Goal: Task Accomplishment & Management: Manage account settings

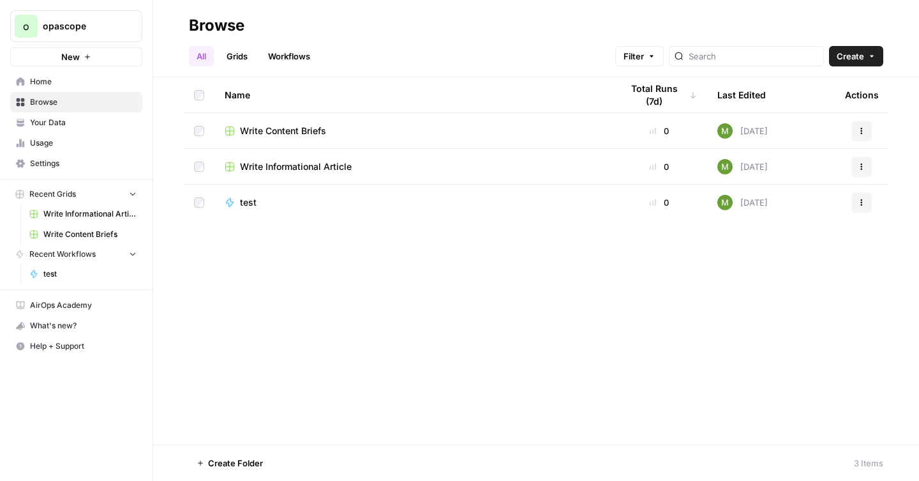
click at [68, 76] on span "Home" at bounding box center [83, 81] width 107 height 11
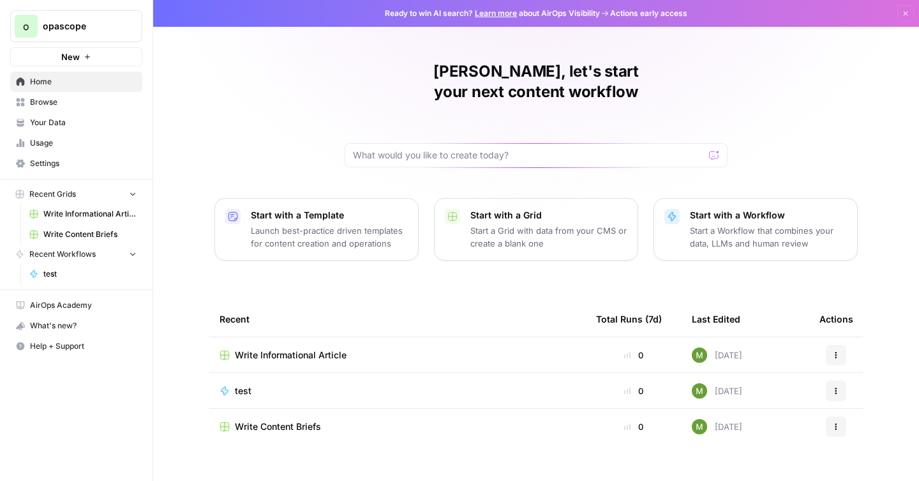
click at [98, 24] on span "opascope" at bounding box center [81, 26] width 77 height 13
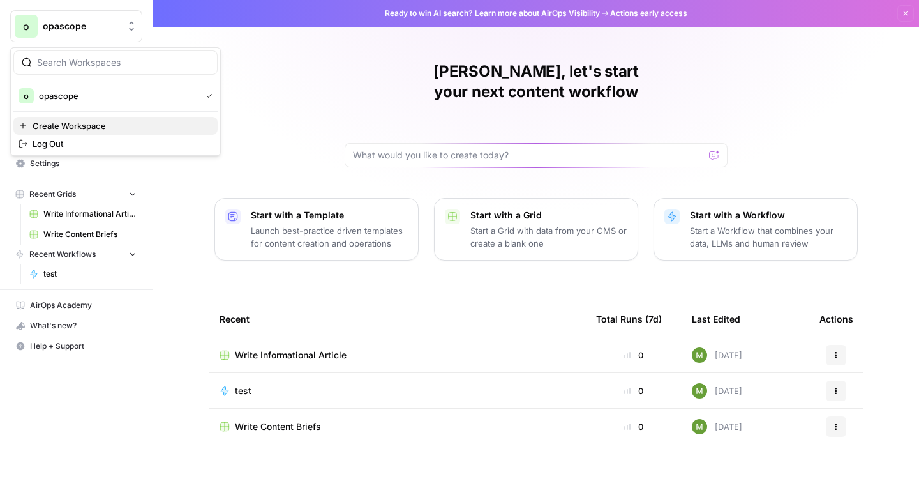
click at [76, 124] on span "Create Workspace" at bounding box center [120, 125] width 175 height 13
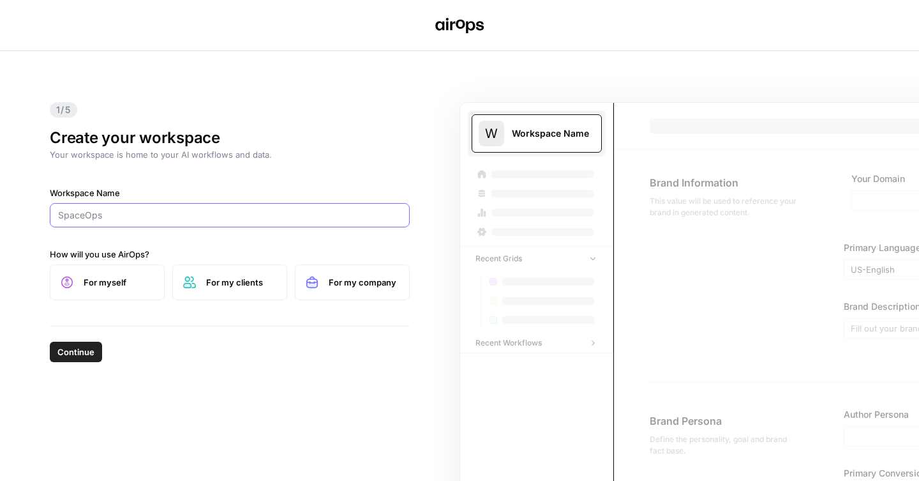
click at [119, 220] on input "Workspace Name" at bounding box center [229, 215] width 343 height 13
type input "MariaDB"
click at [228, 285] on span "For my clients" at bounding box center [241, 282] width 70 height 13
click at [90, 356] on span "Continue" at bounding box center [75, 351] width 37 height 13
